Goal: Information Seeking & Learning: Learn about a topic

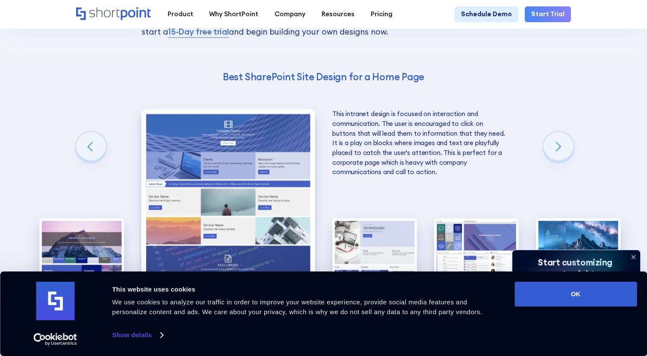
scroll to position [1582, 0]
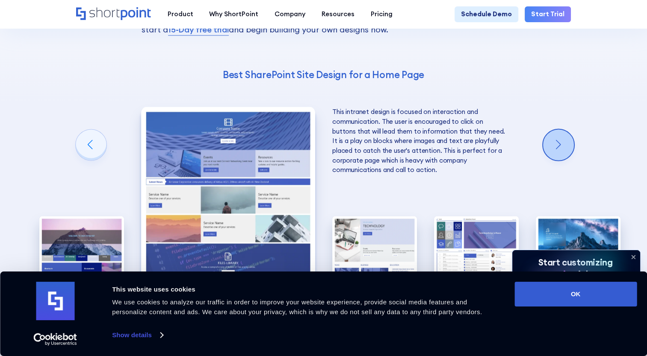
click at [559, 146] on div "Next slide" at bounding box center [558, 145] width 31 height 31
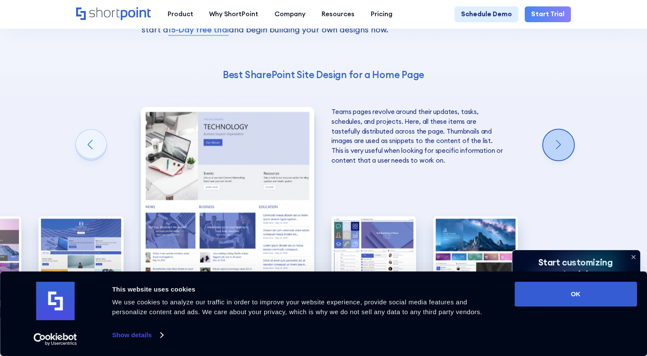
click at [559, 146] on div "Next slide" at bounding box center [558, 145] width 31 height 31
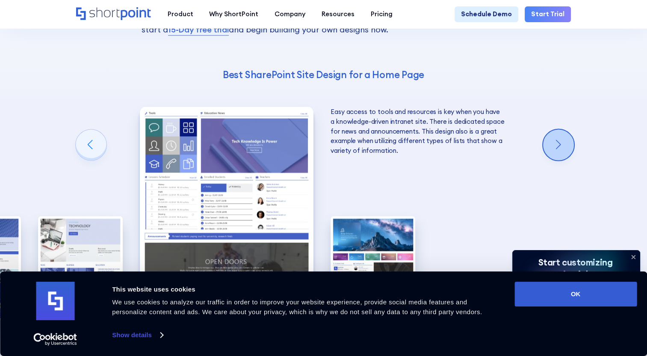
click at [559, 146] on div "Next slide" at bounding box center [558, 145] width 31 height 31
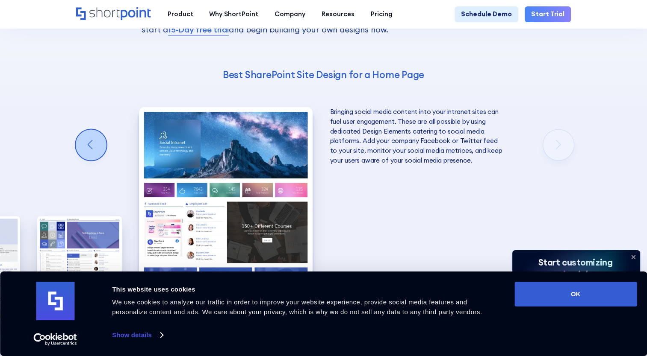
click at [86, 154] on div "Previous slide" at bounding box center [91, 145] width 31 height 31
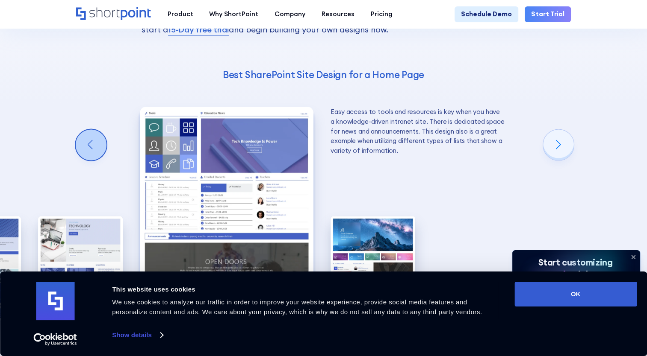
click at [86, 154] on div "Previous slide" at bounding box center [91, 145] width 31 height 31
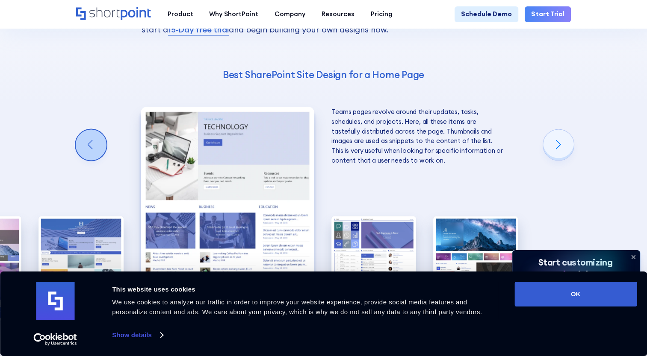
click at [86, 154] on div "Previous slide" at bounding box center [91, 145] width 31 height 31
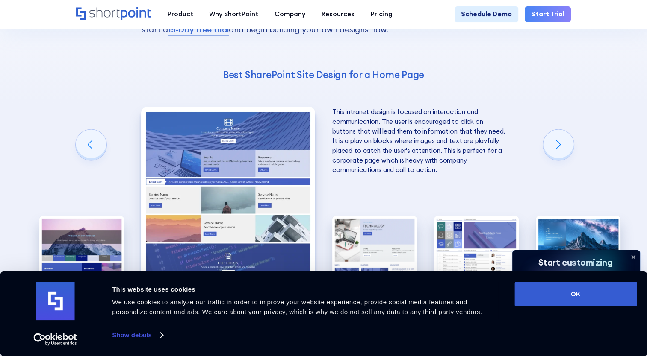
click at [233, 196] on img "2 / 5" at bounding box center [228, 214] width 174 height 214
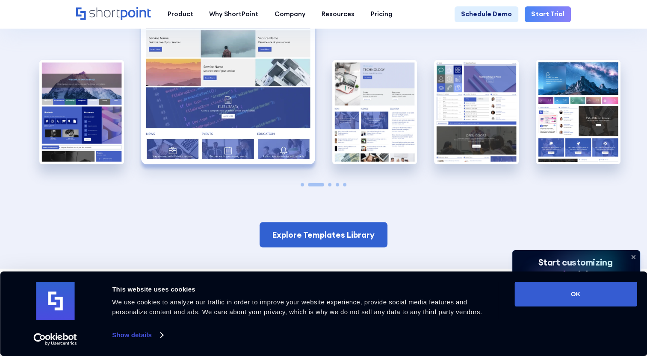
scroll to position [1753, 0]
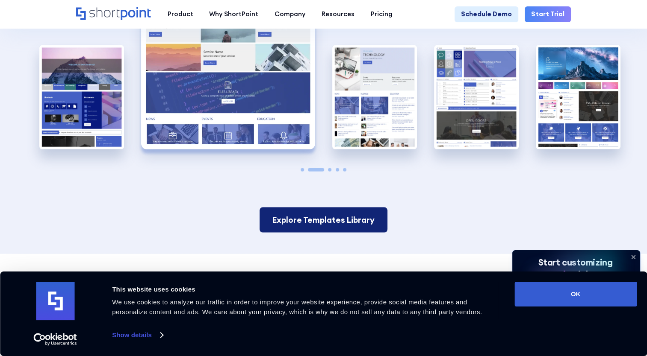
click at [322, 223] on link "Explore Templates Library" at bounding box center [323, 220] width 128 height 25
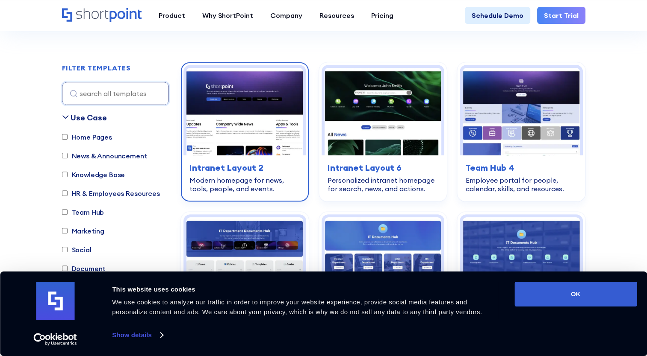
scroll to position [214, 0]
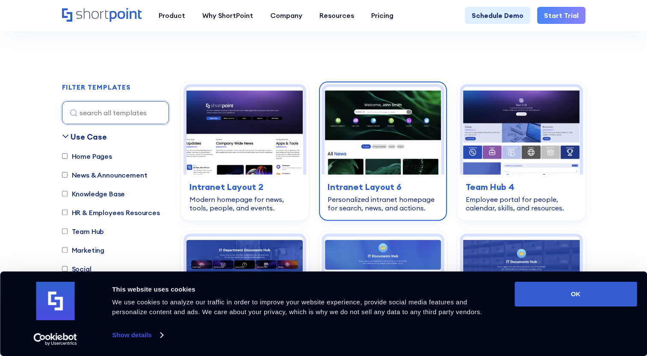
click at [368, 192] on h3 "Intranet Layout 6" at bounding box center [382, 187] width 111 height 13
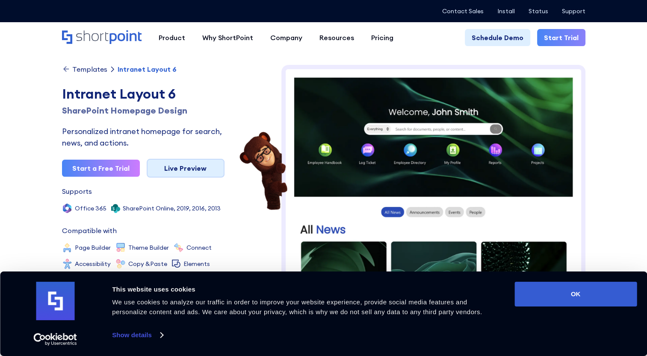
click at [183, 171] on link "Live Preview" at bounding box center [186, 168] width 78 height 19
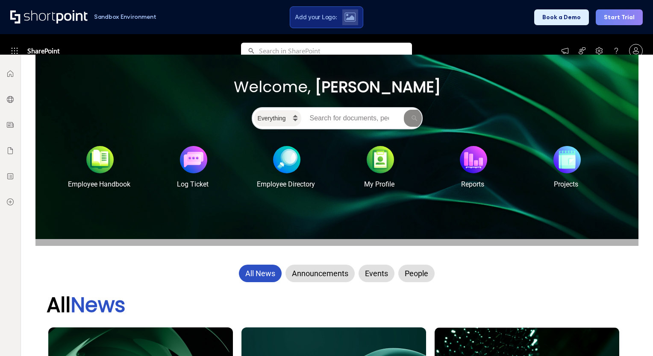
scroll to position [171, 0]
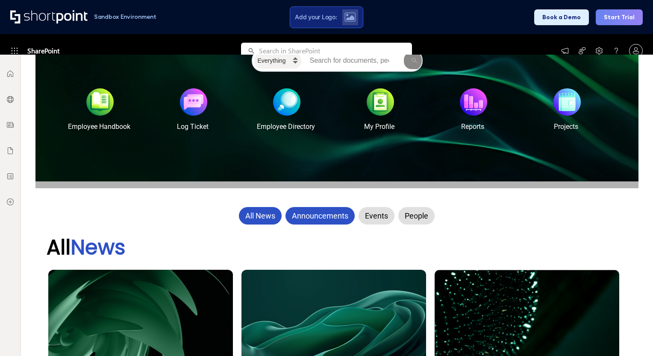
click at [309, 219] on div "Announcements" at bounding box center [320, 216] width 69 height 18
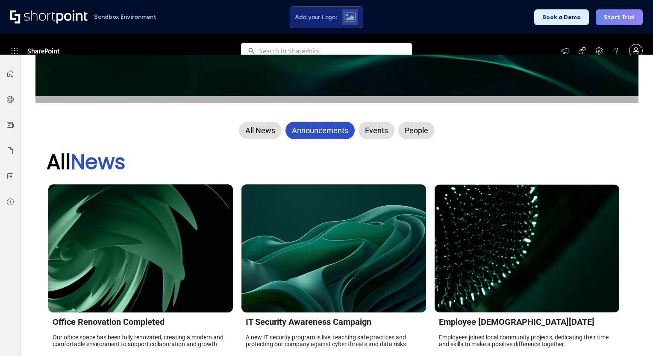
scroll to position [256, 0]
click at [368, 131] on div "Events" at bounding box center [377, 131] width 36 height 18
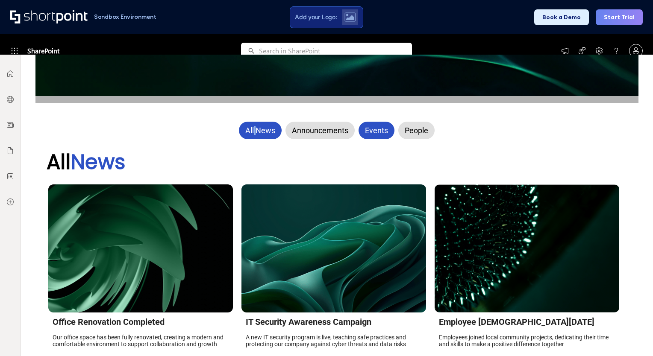
click at [252, 132] on div "All News" at bounding box center [260, 131] width 43 height 18
click at [312, 130] on div "Announcements" at bounding box center [320, 131] width 69 height 18
click at [366, 130] on div "Events" at bounding box center [377, 131] width 36 height 18
click at [410, 132] on div "People" at bounding box center [416, 131] width 36 height 18
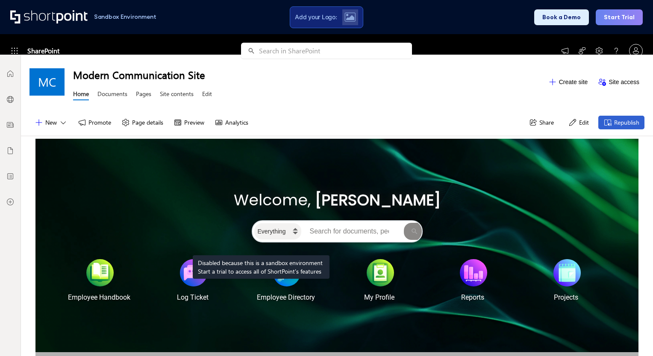
scroll to position [85, 0]
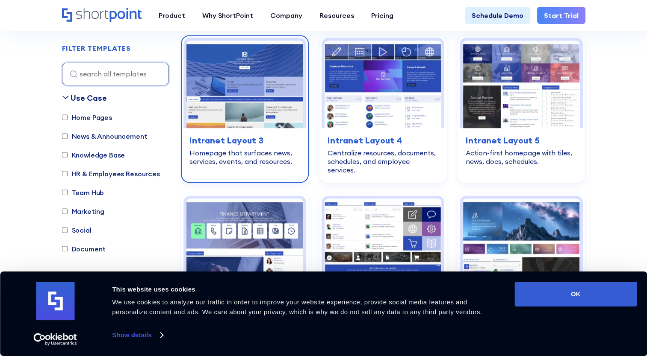
scroll to position [1240, 0]
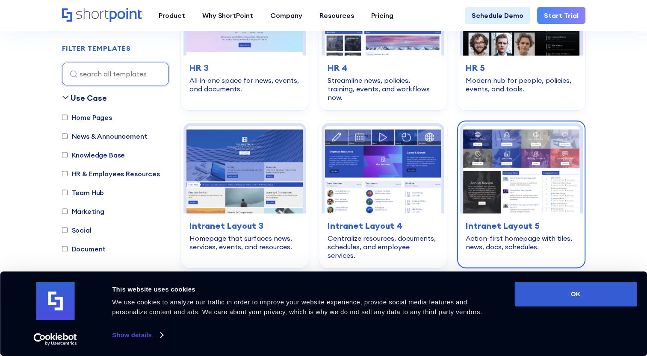
click at [503, 234] on div "Action-first homepage with tiles, news, docs, schedules." at bounding box center [521, 242] width 111 height 17
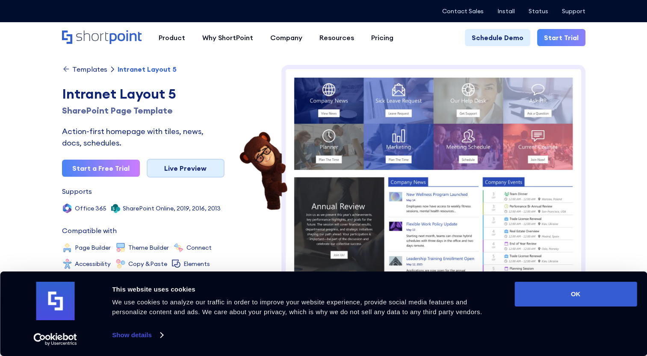
click at [192, 169] on link "Live Preview" at bounding box center [186, 168] width 78 height 19
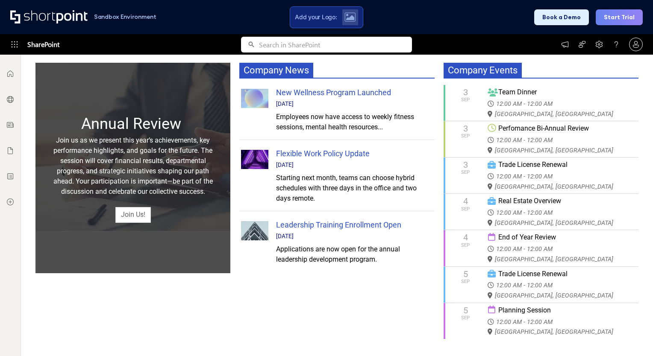
scroll to position [256, 0]
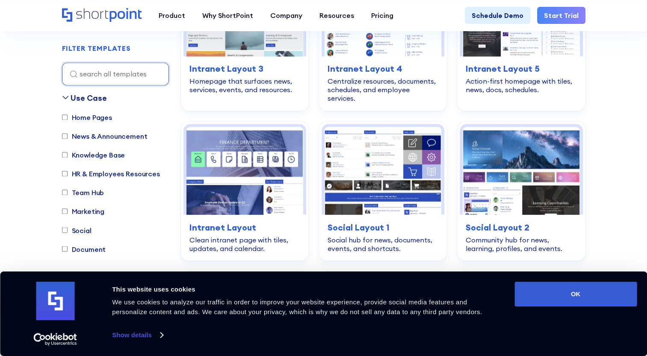
scroll to position [1453, 0]
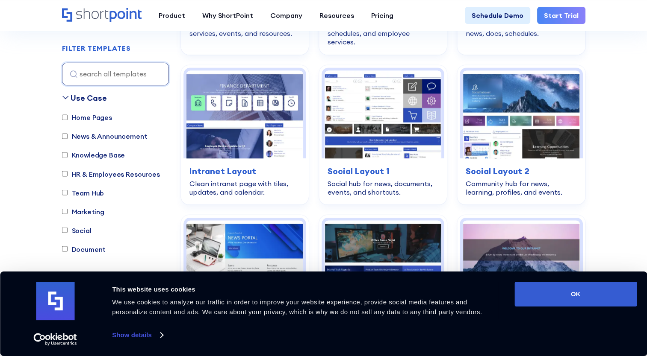
click at [82, 117] on label "Home Pages" at bounding box center [87, 117] width 50 height 10
click at [68, 117] on input "Home Pages" at bounding box center [65, 118] width 6 height 6
checkbox input "true"
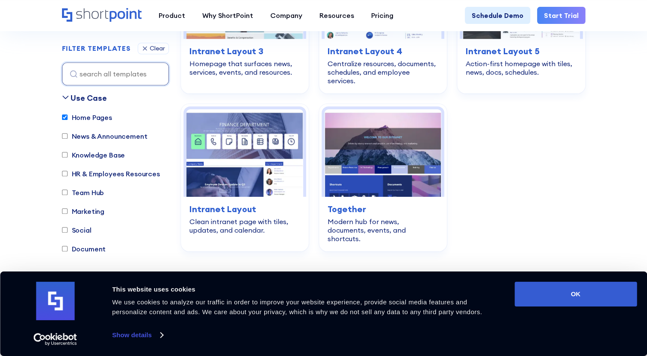
scroll to position [509, 0]
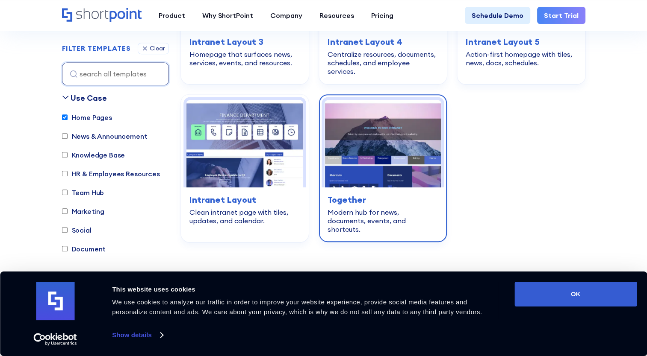
click at [383, 148] on img at bounding box center [382, 144] width 117 height 88
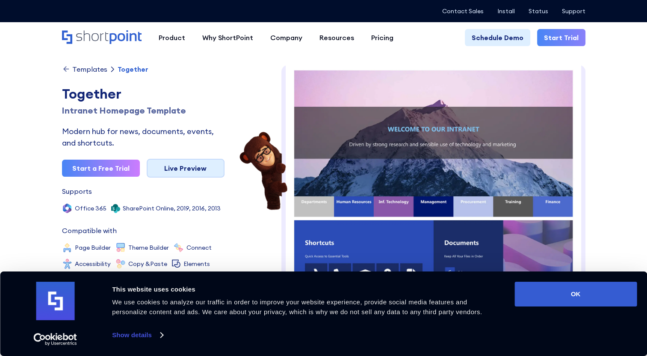
scroll to position [0, 0]
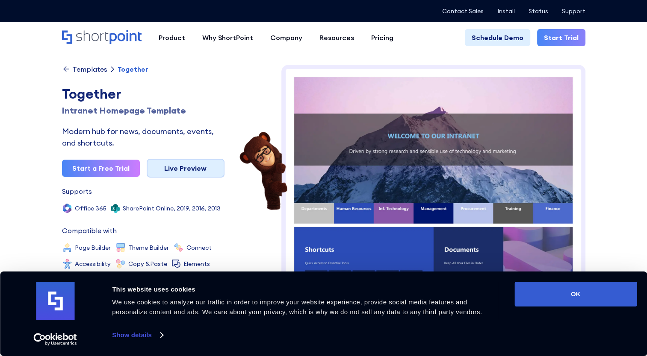
click at [198, 168] on link "Live Preview" at bounding box center [186, 168] width 78 height 19
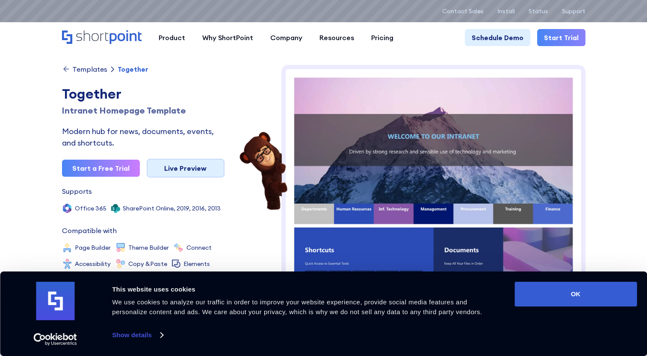
scroll to position [0, 0]
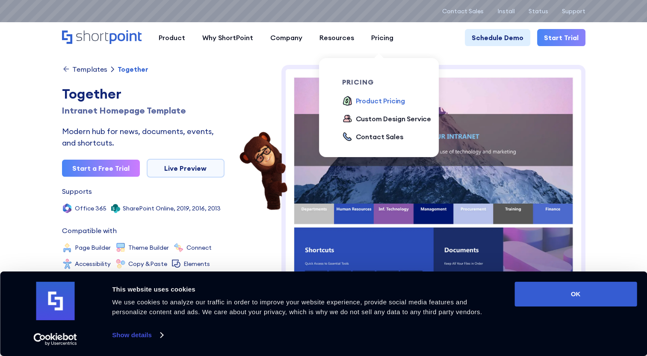
click at [377, 100] on div "Product Pricing" at bounding box center [381, 101] width 50 height 10
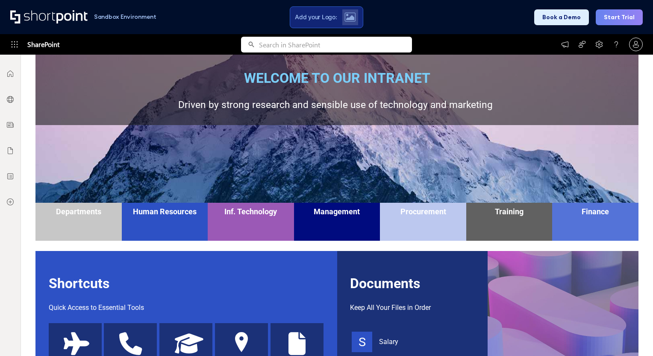
scroll to position [43, 0]
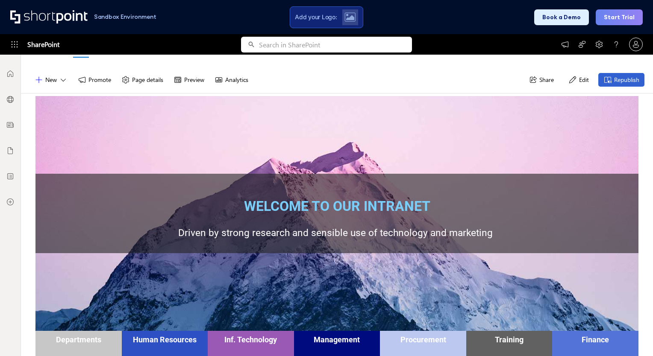
click at [580, 82] on button "Edit" at bounding box center [578, 80] width 31 height 14
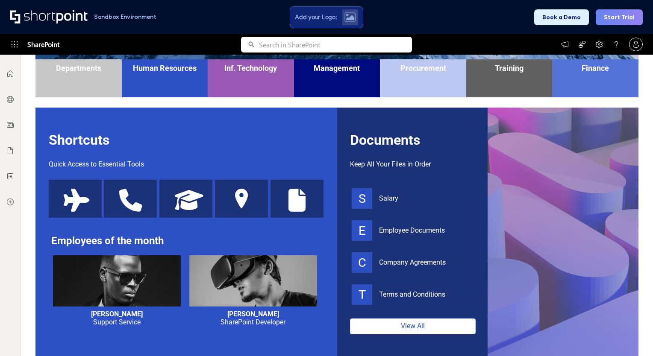
scroll to position [342, 0]
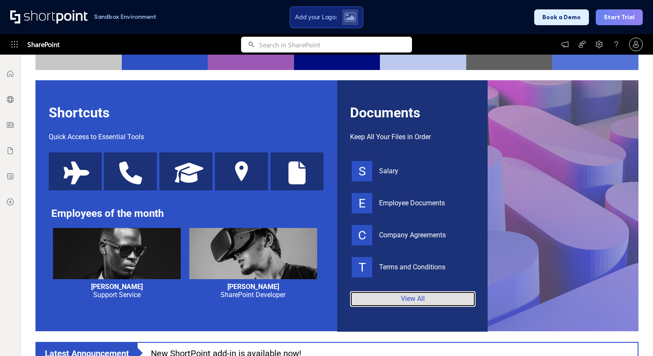
click at [397, 301] on link "View All" at bounding box center [413, 300] width 126 height 16
click at [430, 301] on link "View All" at bounding box center [413, 300] width 126 height 16
